Goal: Find specific page/section: Find specific page/section

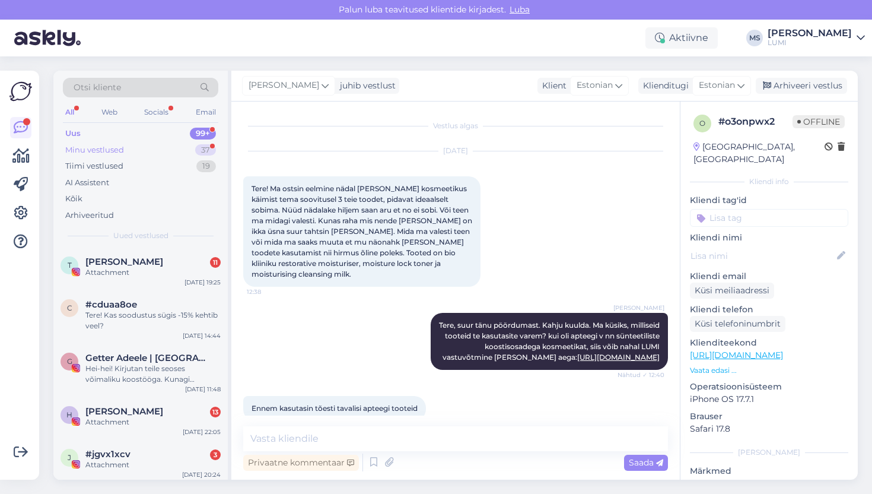
scroll to position [329, 0]
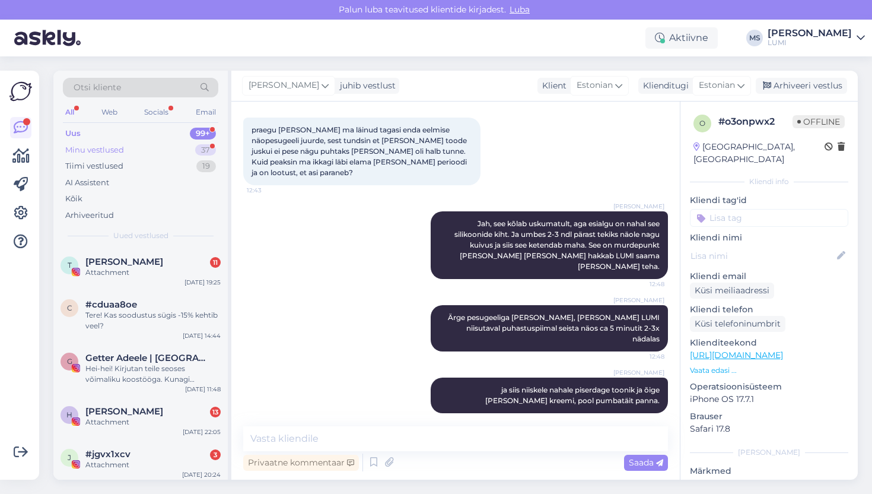
click at [154, 153] on div "Minu vestlused 37" at bounding box center [140, 150] width 155 height 17
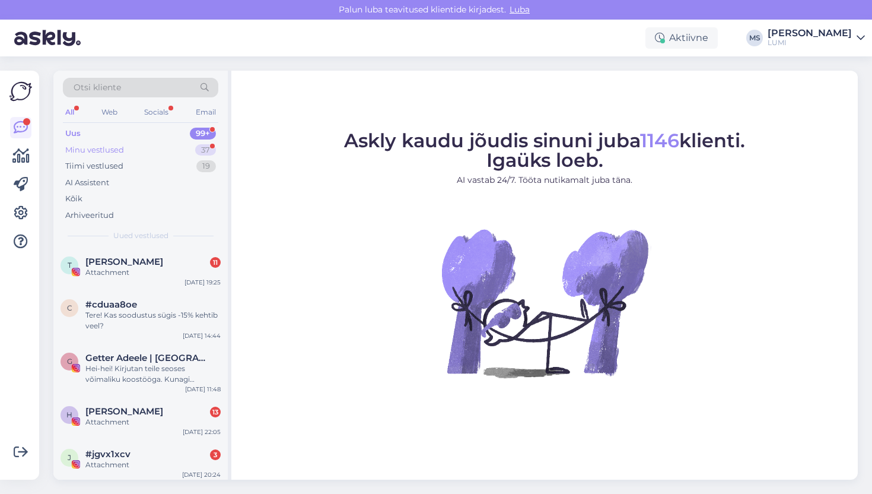
click at [115, 149] on div "Minu vestlused" at bounding box center [94, 150] width 59 height 12
click at [147, 148] on div "Minu vestlused 37" at bounding box center [140, 150] width 155 height 17
